Goal: Check status: Check status

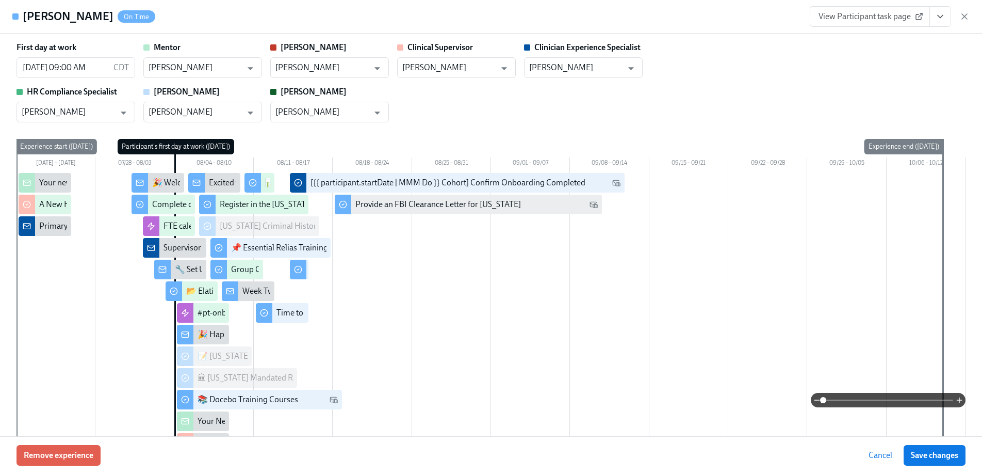
scroll to position [2494, 0]
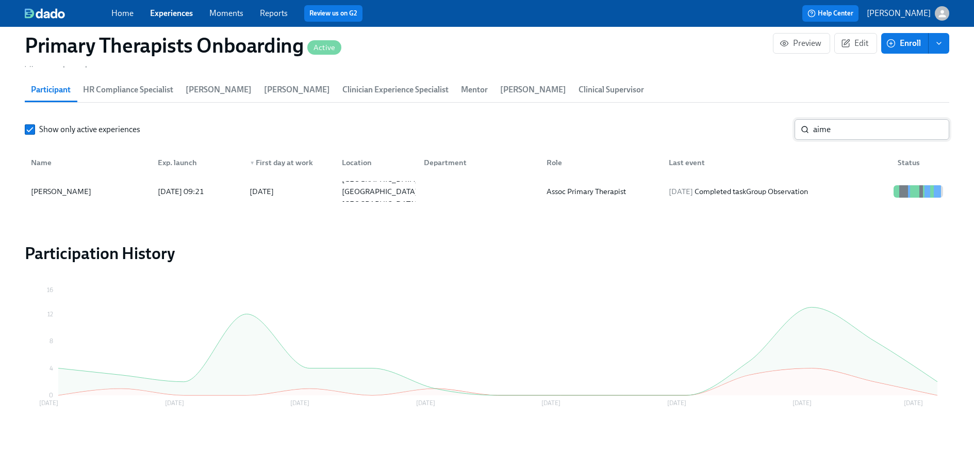
scroll to position [1072, 0]
click at [859, 128] on input "aime" at bounding box center [882, 130] width 136 height 21
type input "a"
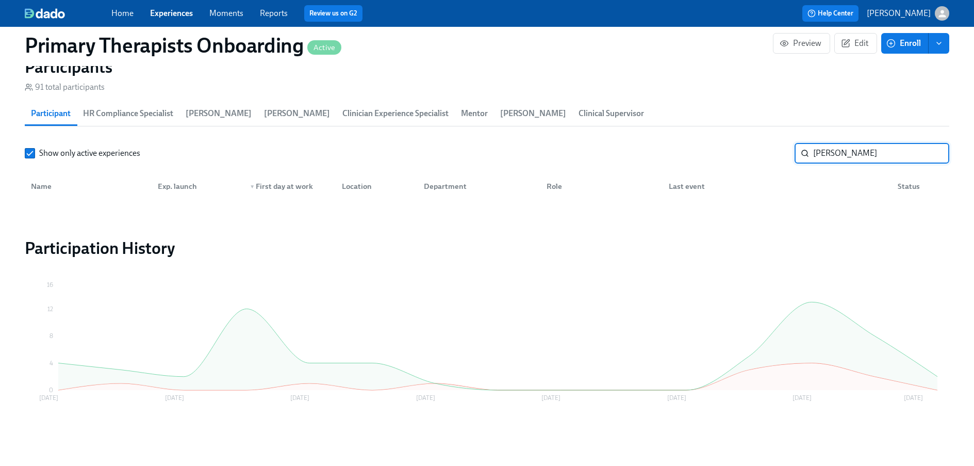
scroll to position [1049, 0]
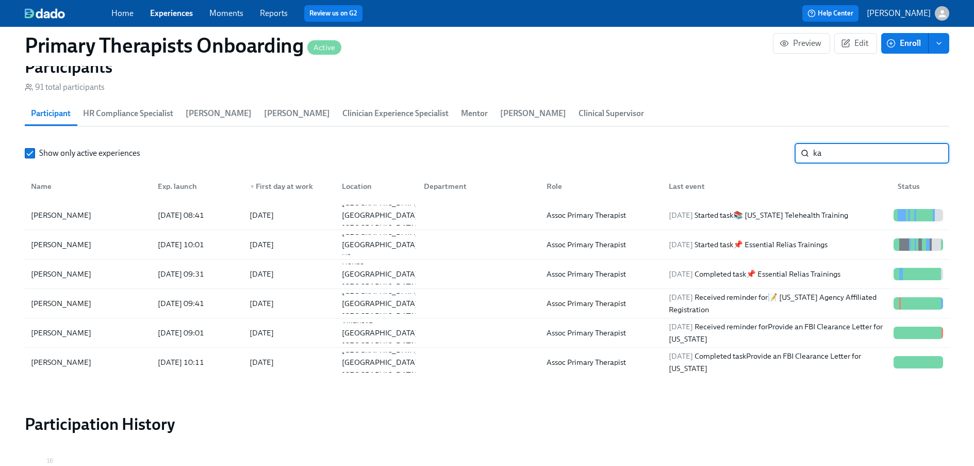
scroll to position [1072, 0]
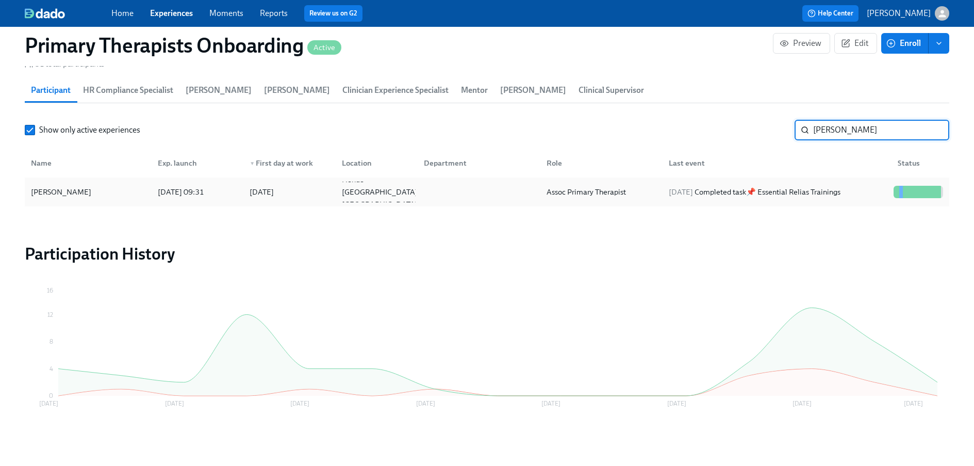
type input "[PERSON_NAME]"
click at [68, 198] on div "[PERSON_NAME]" at bounding box center [88, 192] width 123 height 21
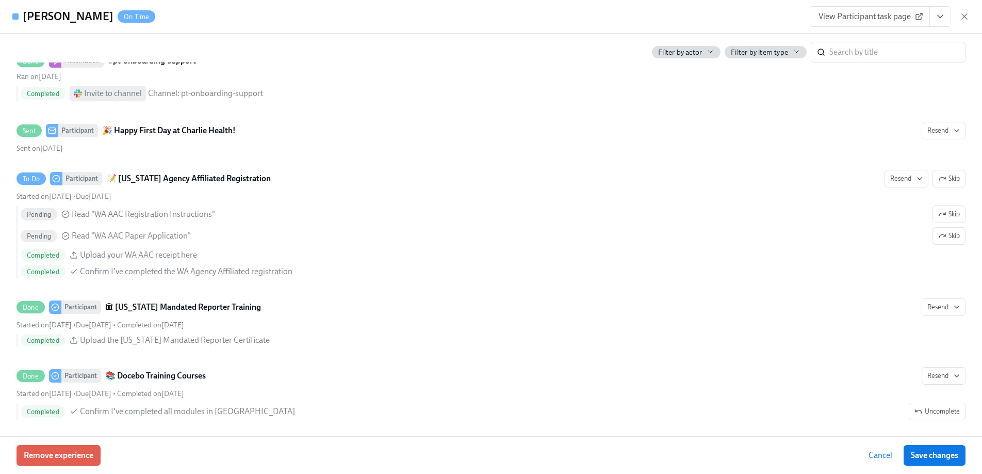
scroll to position [1232, 0]
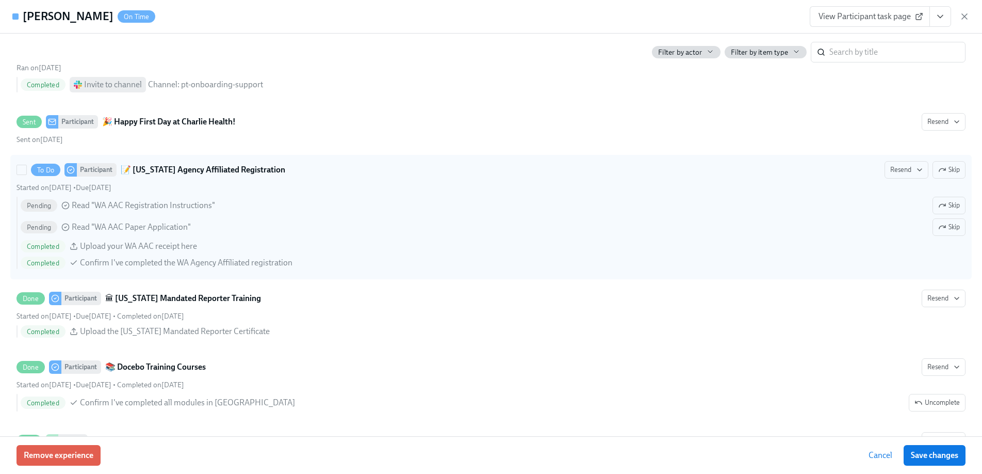
click at [202, 169] on strong "📝 [US_STATE] Agency Affiliated Registration" at bounding box center [203, 170] width 165 height 12
click at [26, 169] on input "To Do Participant 📝 [US_STATE] Agency Affiliated Registration Resend Skip Start…" at bounding box center [21, 169] width 9 height 9
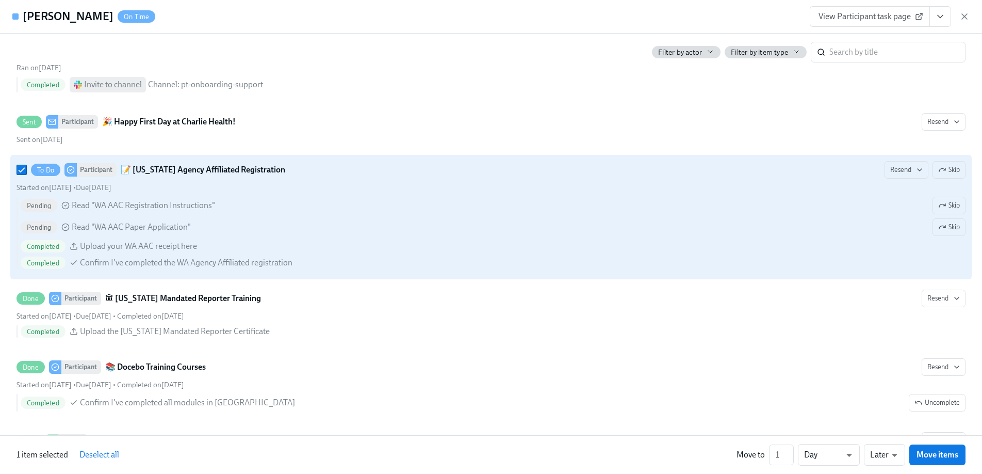
click at [202, 169] on strong "📝 [US_STATE] Agency Affiliated Registration" at bounding box center [203, 170] width 165 height 12
click at [26, 169] on input "To Do Participant 📝 [US_STATE] Agency Affiliated Registration Resend Skip Start…" at bounding box center [21, 169] width 9 height 9
checkbox input "false"
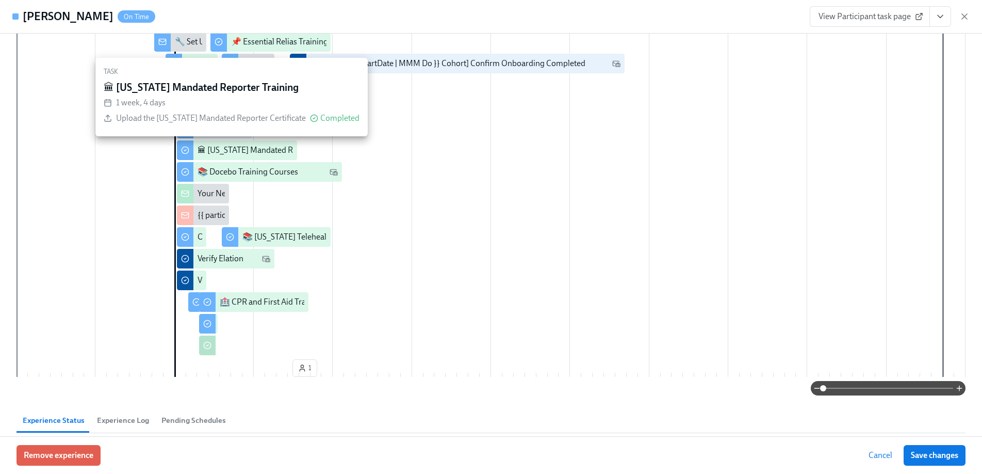
scroll to position [191, 0]
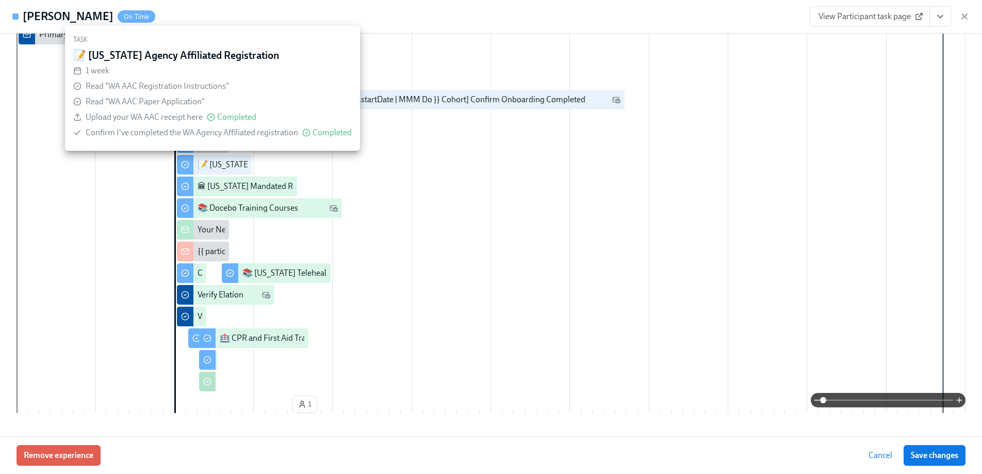
click at [198, 166] on div "📝 [US_STATE] Agency Affiliated Registration" at bounding box center [277, 164] width 159 height 11
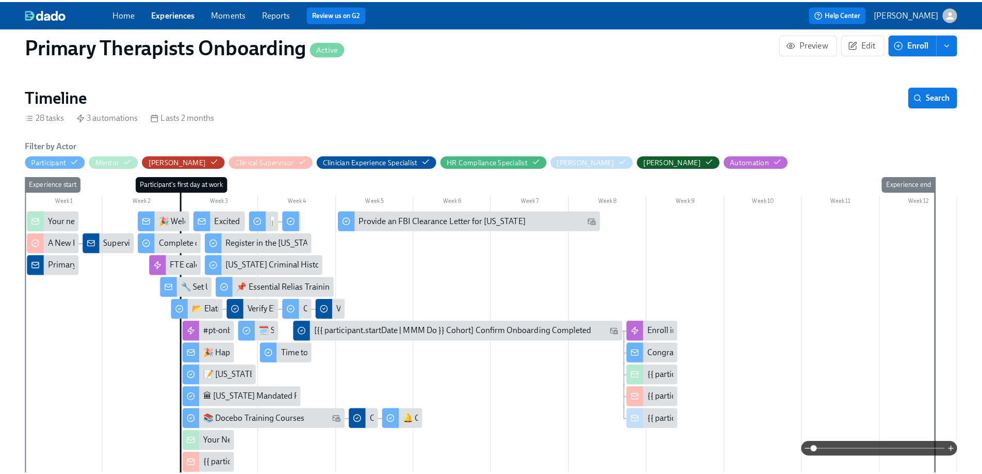
scroll to position [243, 0]
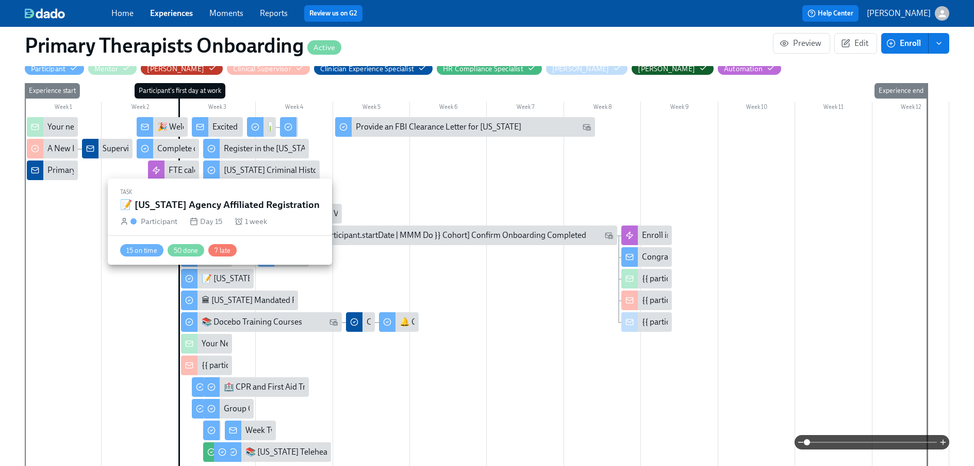
click at [213, 285] on div "📝 [US_STATE] Agency Affiliated Registration" at bounding box center [217, 279] width 73 height 20
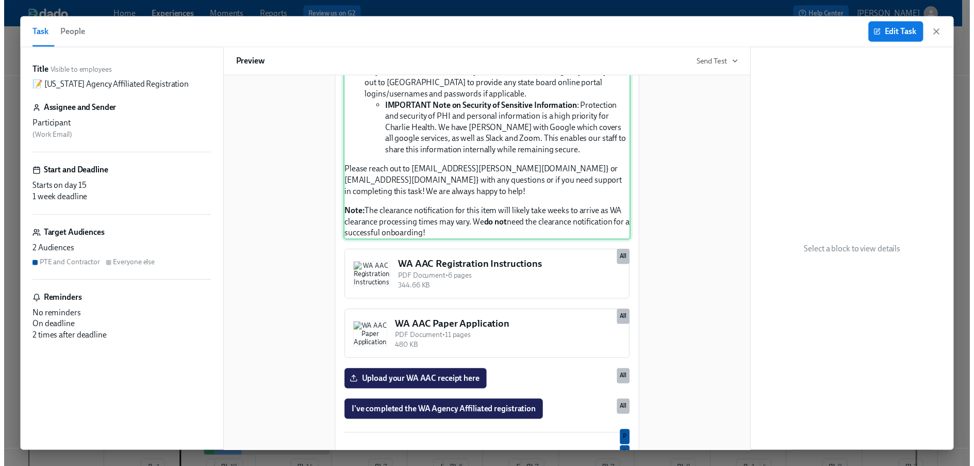
scroll to position [635, 0]
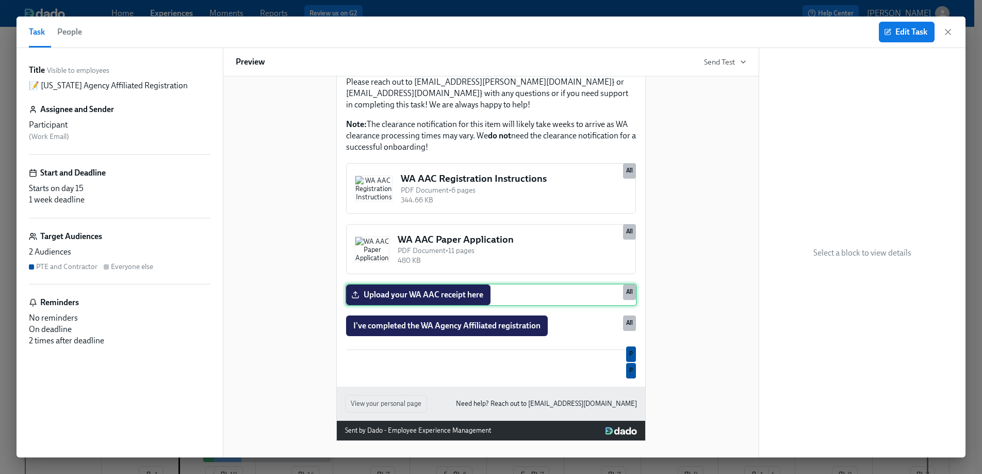
click at [570, 284] on div "Upload your WA AAC receipt here All" at bounding box center [491, 294] width 292 height 23
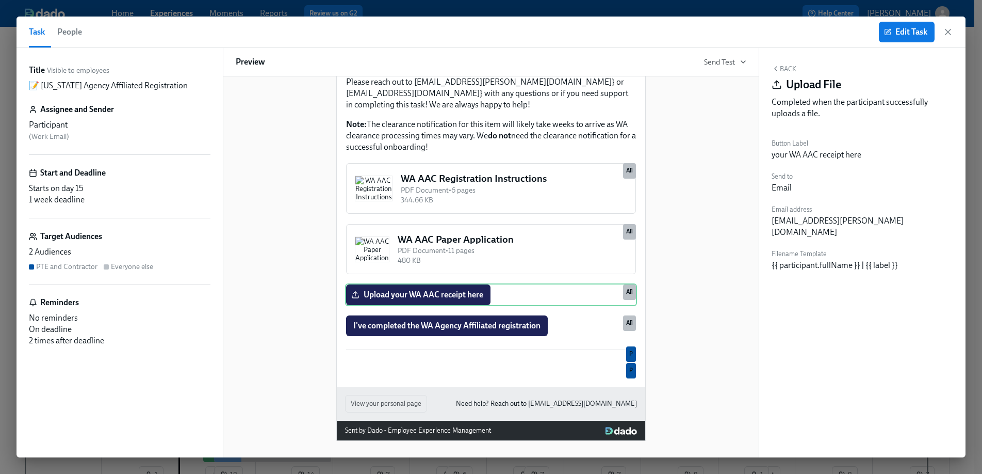
click at [951, 25] on div "Edit Task" at bounding box center [916, 32] width 74 height 21
click at [949, 31] on icon "button" at bounding box center [948, 31] width 5 height 5
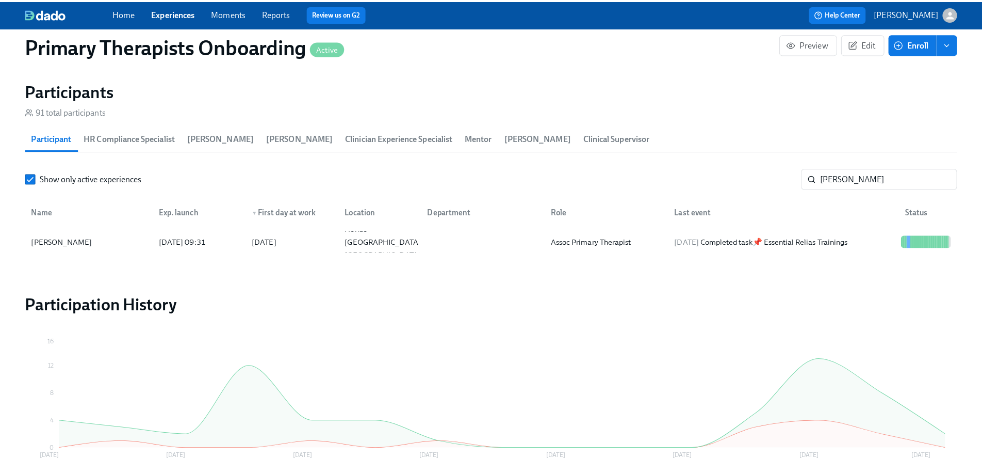
scroll to position [1025, 0]
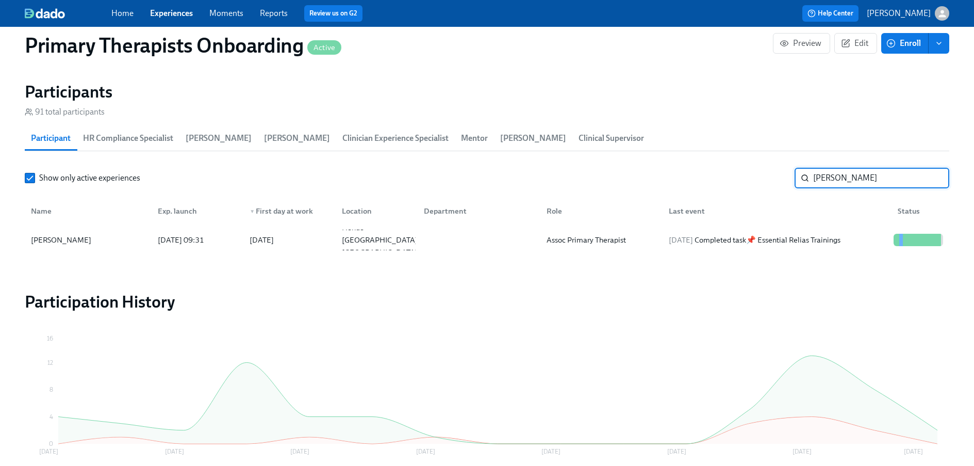
click at [860, 174] on input "[PERSON_NAME]" at bounding box center [882, 178] width 136 height 21
type input "k"
click at [70, 237] on div "[PERSON_NAME]" at bounding box center [61, 240] width 69 height 12
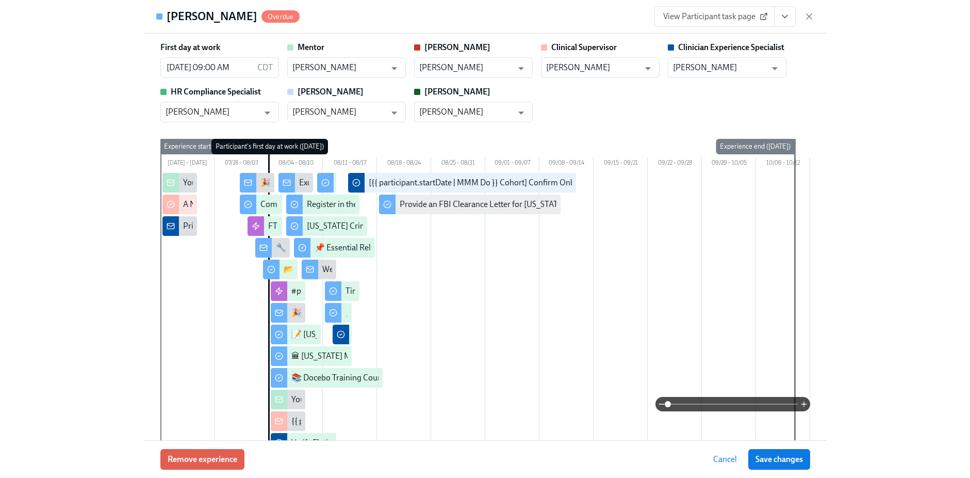
scroll to position [1037, 0]
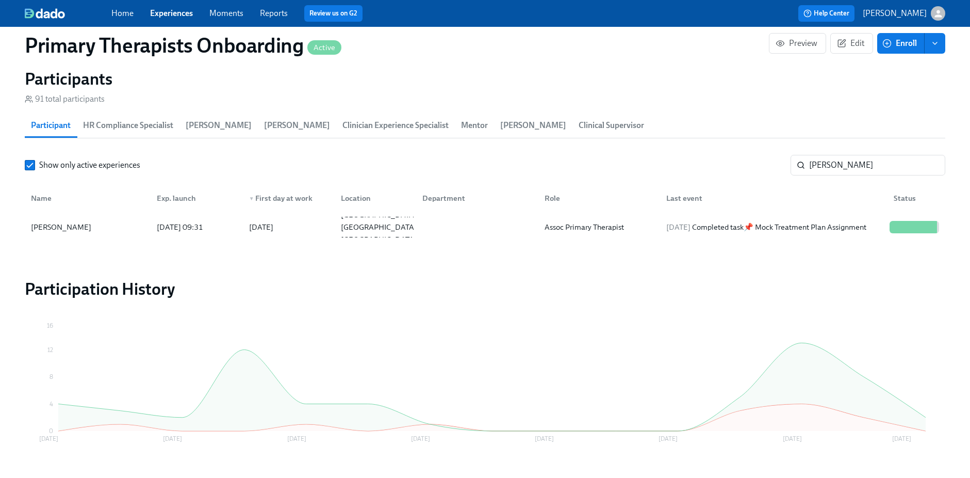
scroll to position [1025, 0]
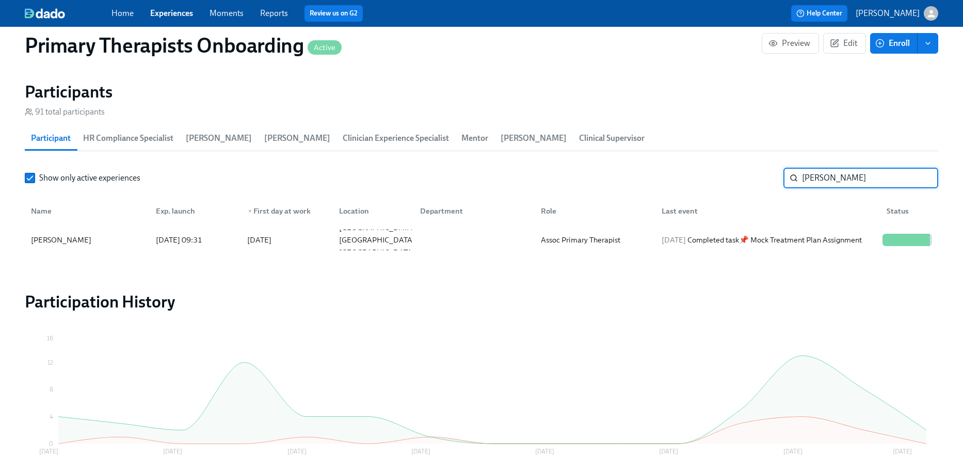
click at [880, 185] on input "[PERSON_NAME]" at bounding box center [870, 178] width 136 height 21
type input "e"
type input "[PERSON_NAME]"
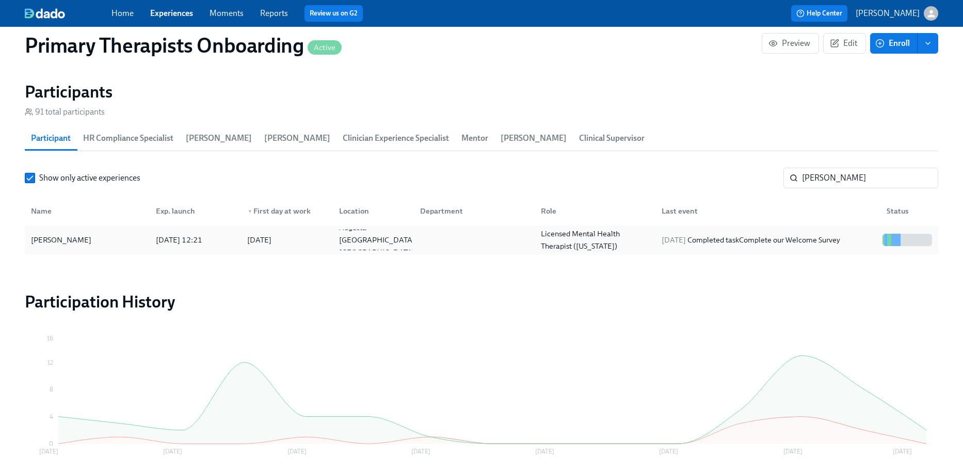
click at [83, 240] on div "[PERSON_NAME]" at bounding box center [61, 240] width 69 height 12
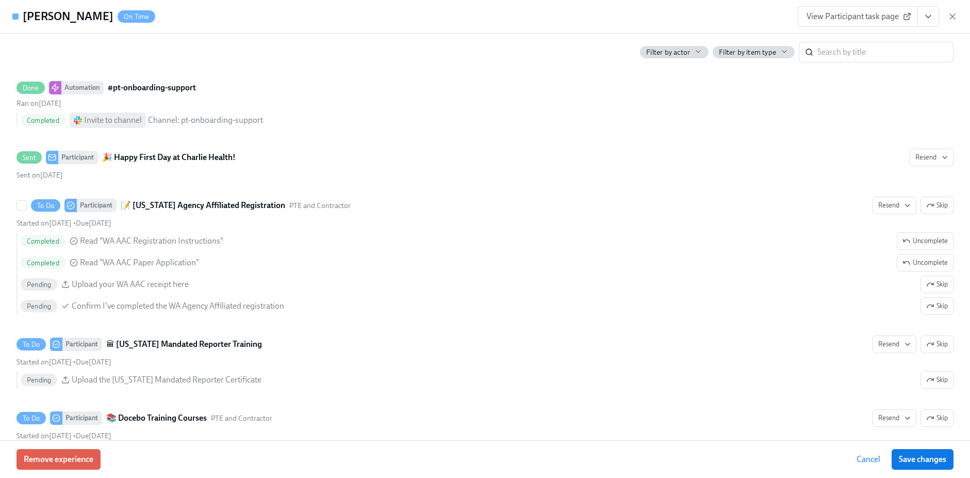
scroll to position [871, 0]
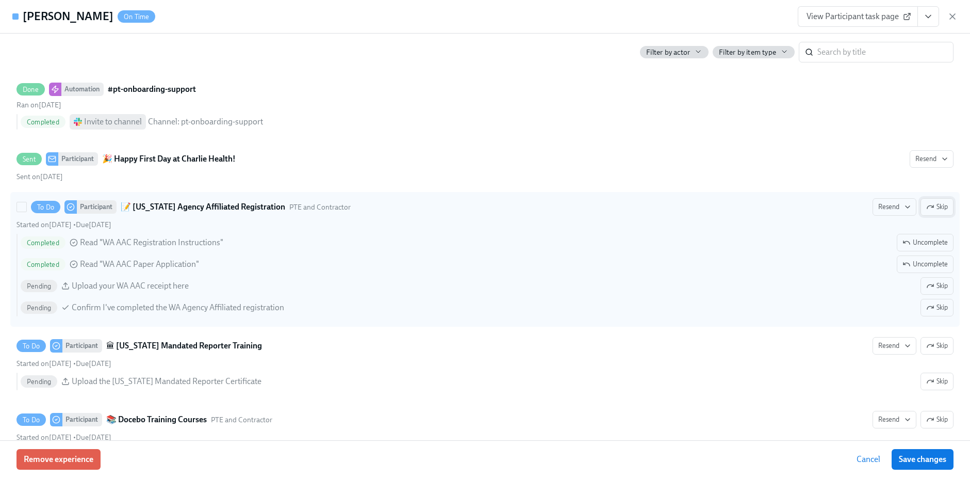
click at [932, 207] on span "Skip" at bounding box center [937, 207] width 22 height 10
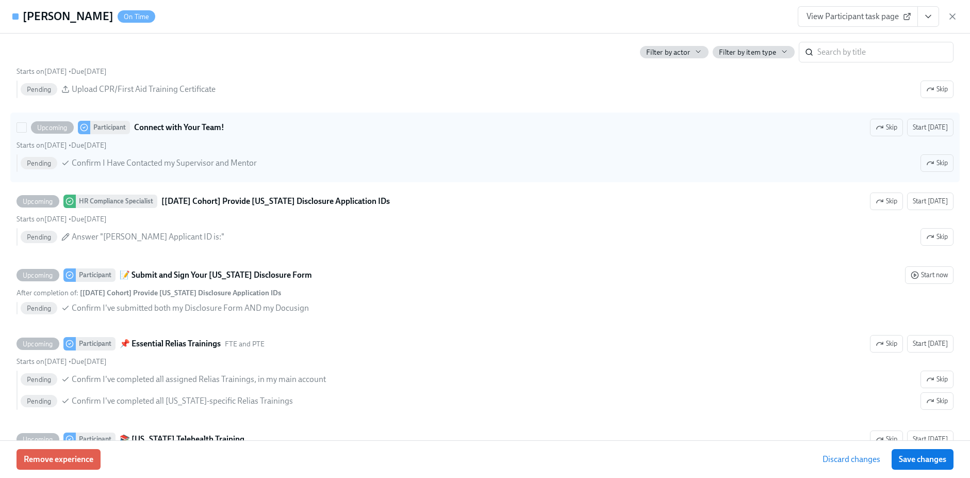
scroll to position [1884, 0]
